Goal: Task Accomplishment & Management: Manage account settings

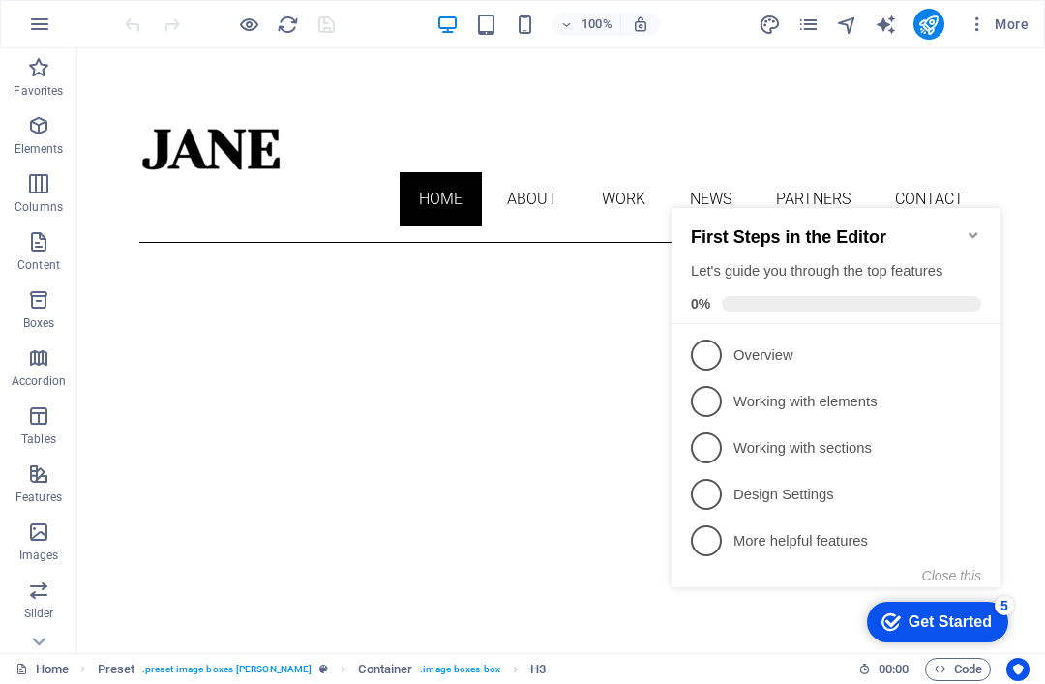
click at [925, 25] on icon "publish" at bounding box center [928, 25] width 22 height 22
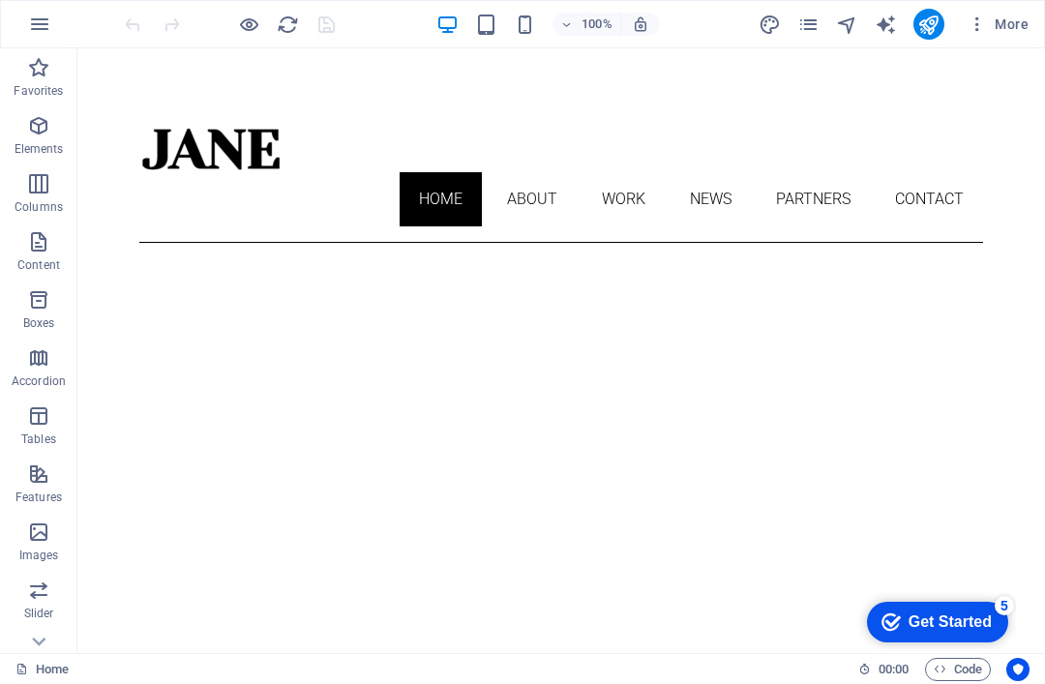
click at [993, 25] on span "More" at bounding box center [997, 24] width 61 height 19
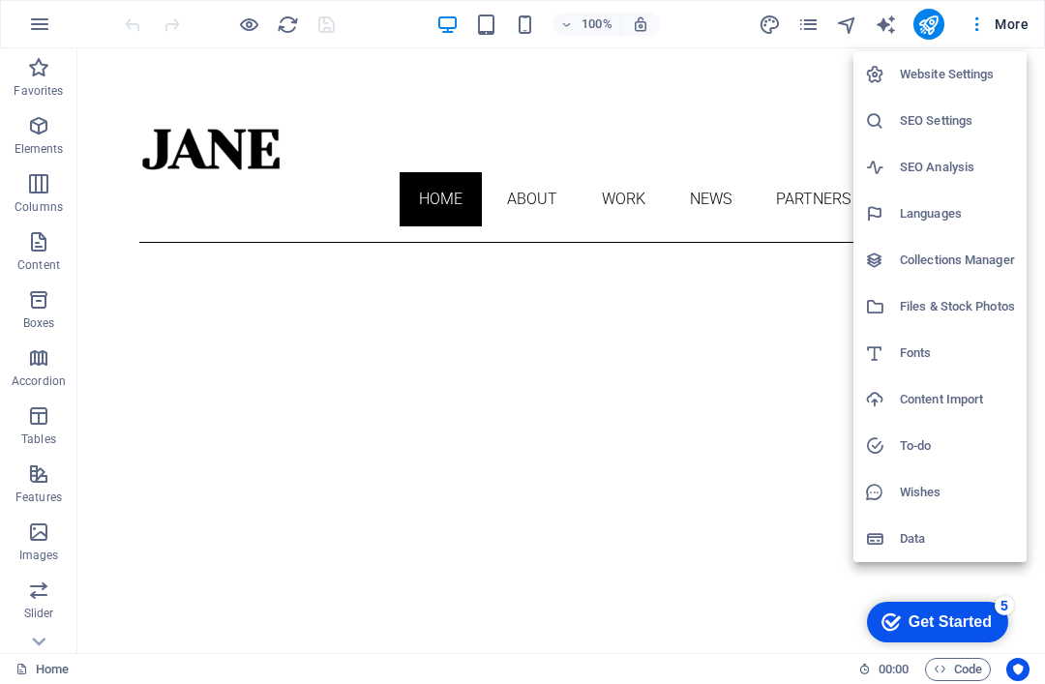
click at [961, 83] on h6 "Website Settings" at bounding box center [957, 74] width 115 height 23
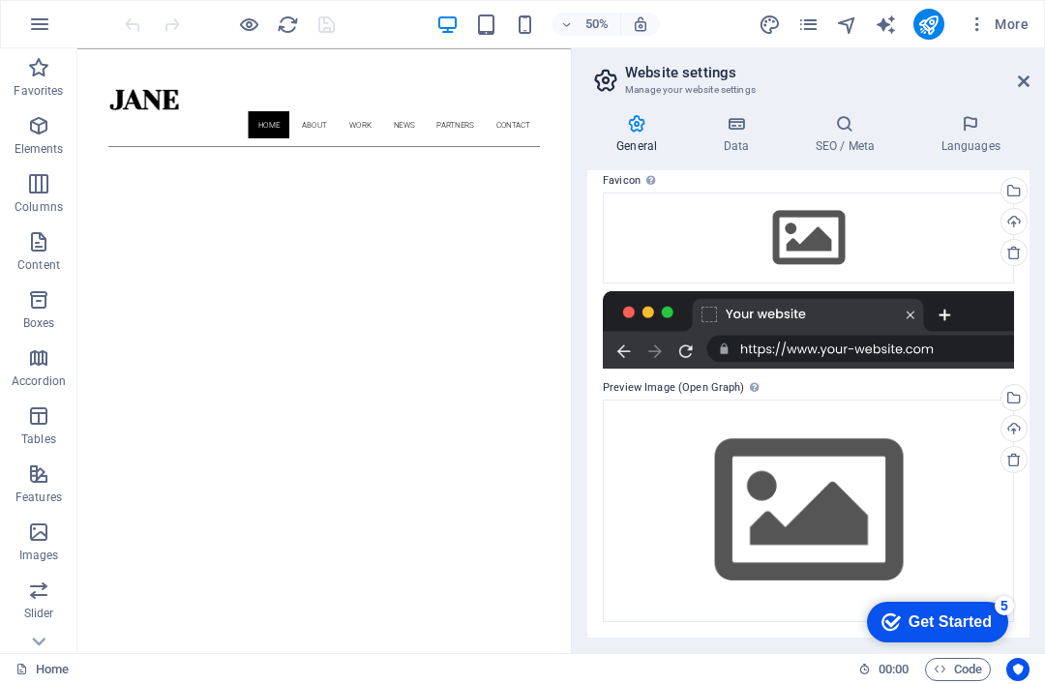
scroll to position [192, 0]
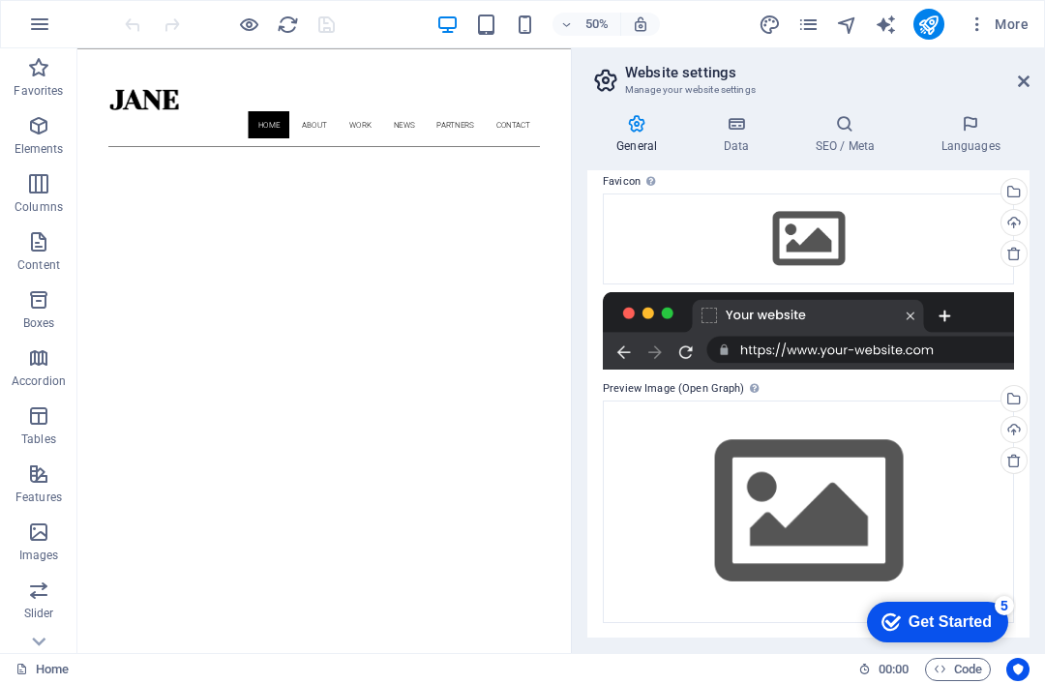
click at [751, 137] on h4 "Data" at bounding box center [740, 134] width 92 height 41
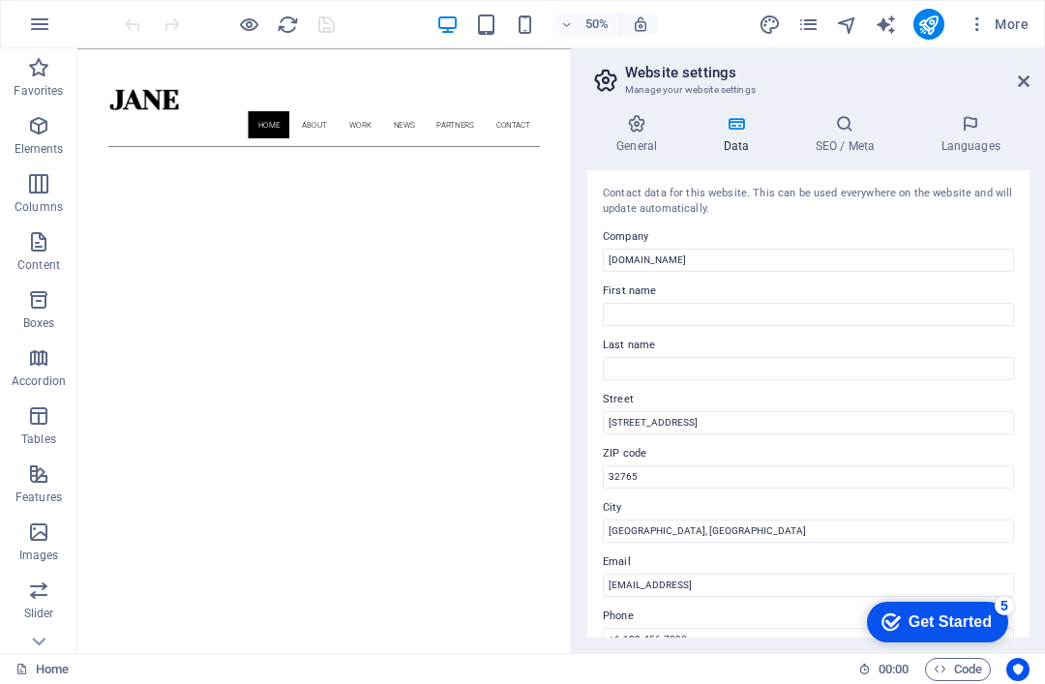
click at [974, 18] on icon "button" at bounding box center [976, 24] width 19 height 19
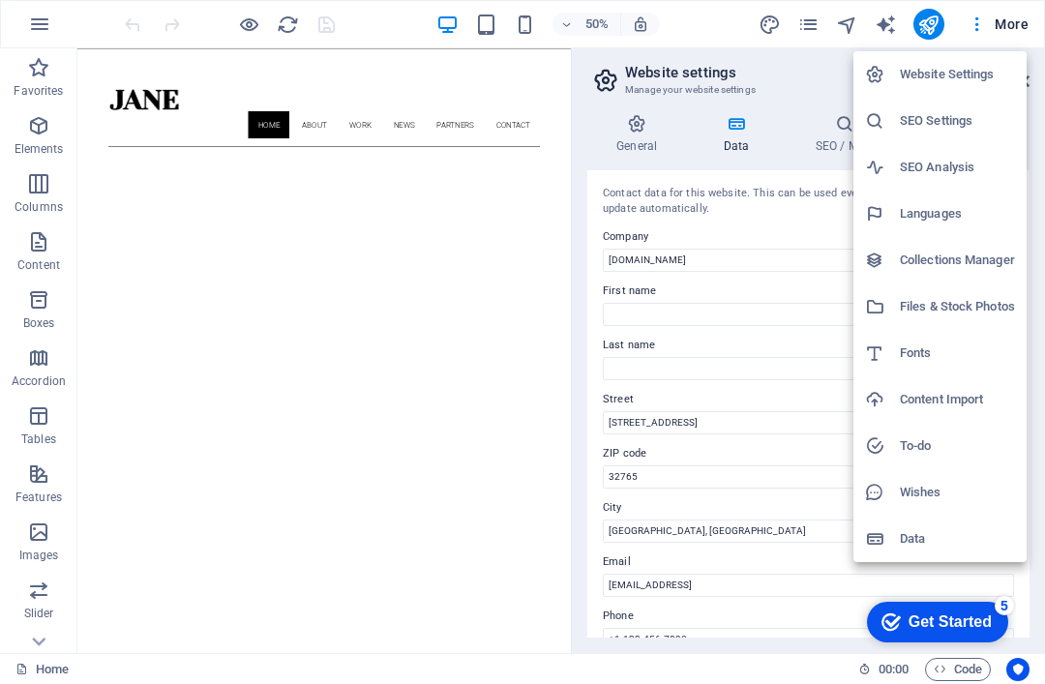
click at [1015, 16] on div at bounding box center [522, 342] width 1045 height 684
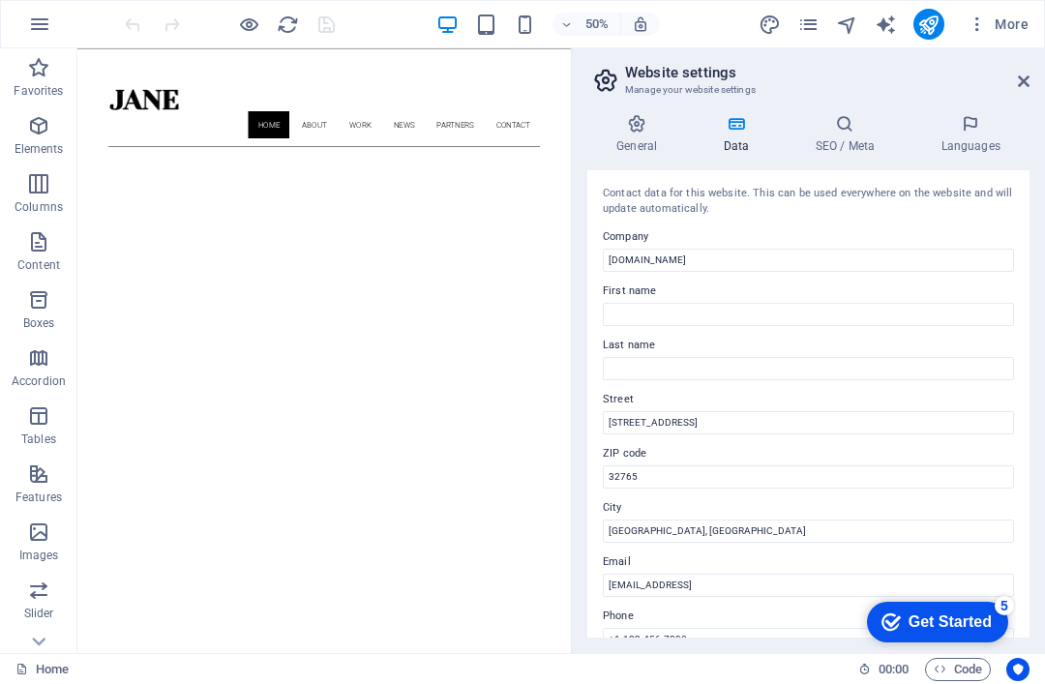
click at [1005, 23] on span "More" at bounding box center [997, 24] width 61 height 19
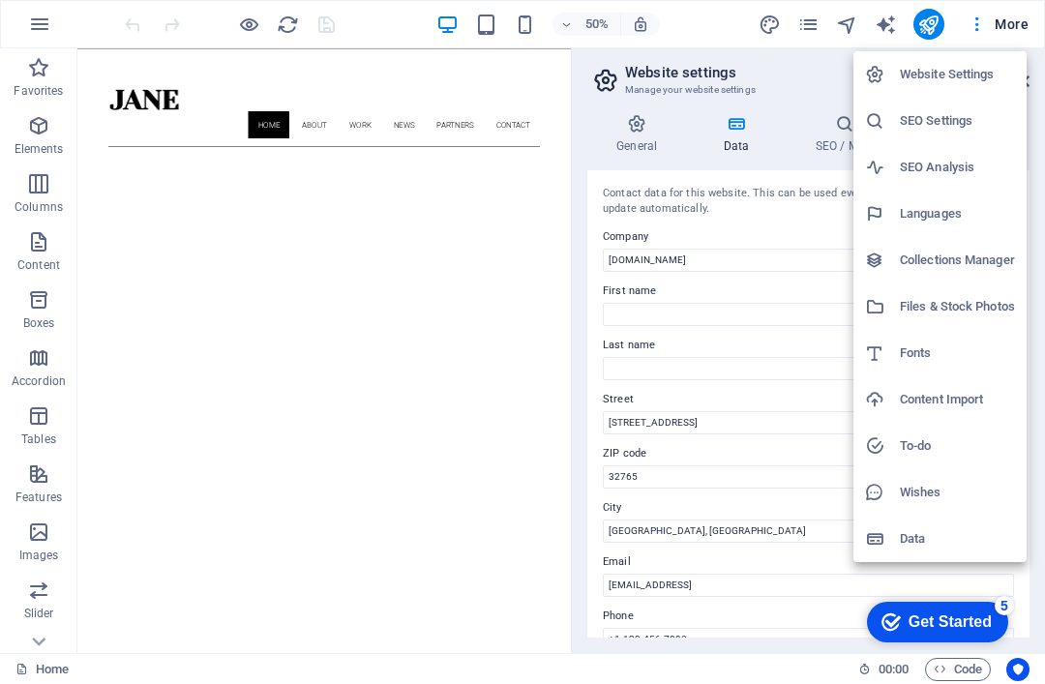
click at [776, 53] on div at bounding box center [522, 342] width 1045 height 684
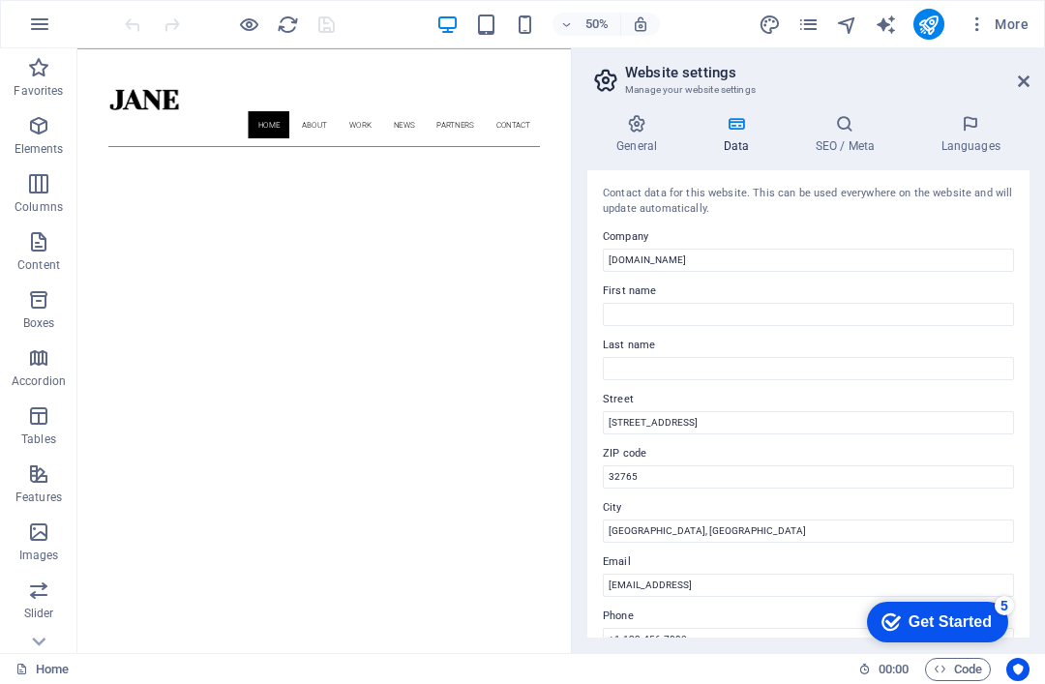
click at [1027, 76] on icon at bounding box center [1024, 81] width 12 height 15
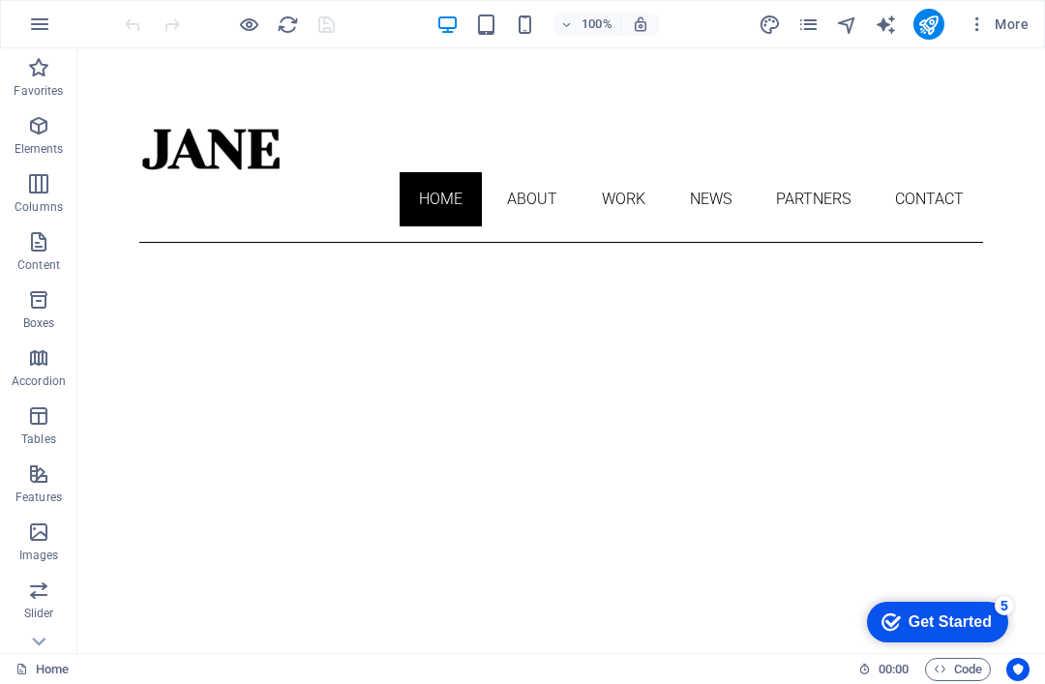
click at [929, 26] on icon "publish" at bounding box center [928, 25] width 22 height 22
